Goal: Task Accomplishment & Management: Complete application form

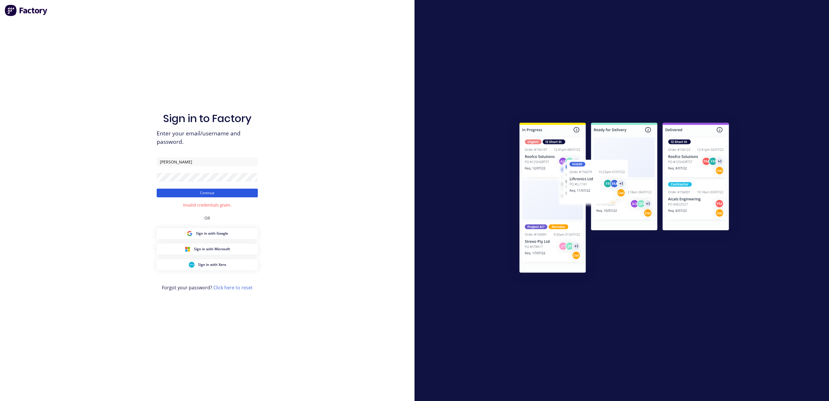
click at [197, 193] on button "Continue" at bounding box center [207, 193] width 101 height 9
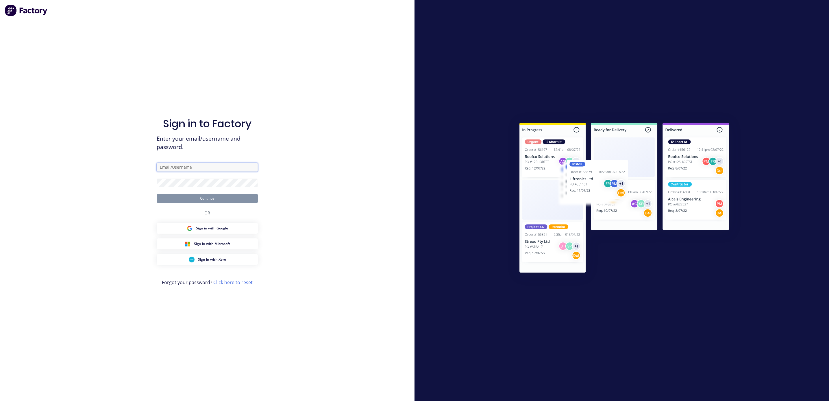
type input "[PERSON_NAME]"
click at [13, 9] on img at bounding box center [26, 11] width 43 height 12
click at [184, 191] on form "Zhu Continue" at bounding box center [207, 183] width 101 height 40
click at [183, 197] on button "Continue" at bounding box center [207, 198] width 101 height 9
